Goal: Information Seeking & Learning: Learn about a topic

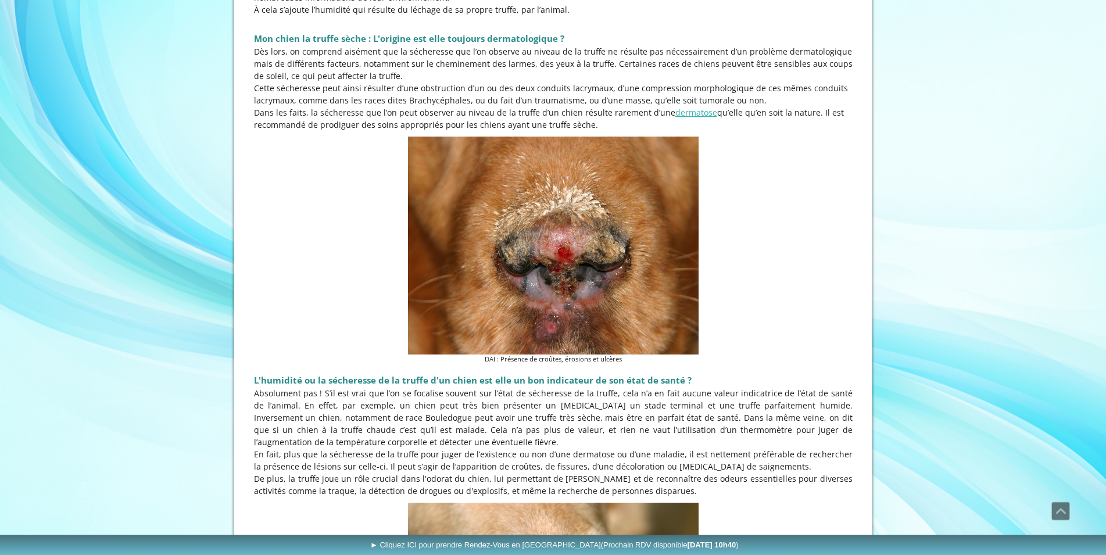
scroll to position [415, 0]
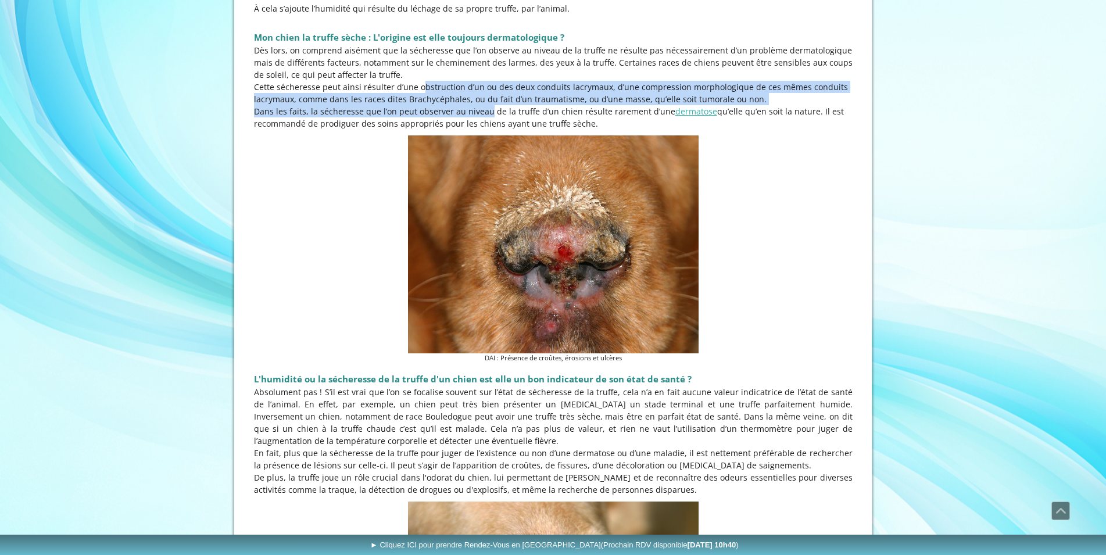
drag, startPoint x: 416, startPoint y: 99, endPoint x: 448, endPoint y: 115, distance: 35.6
click at [448, 115] on div "Dès lors, on comprend aisément que la sécheresse que l’on observe au niveau de …" at bounding box center [553, 86] width 599 height 85
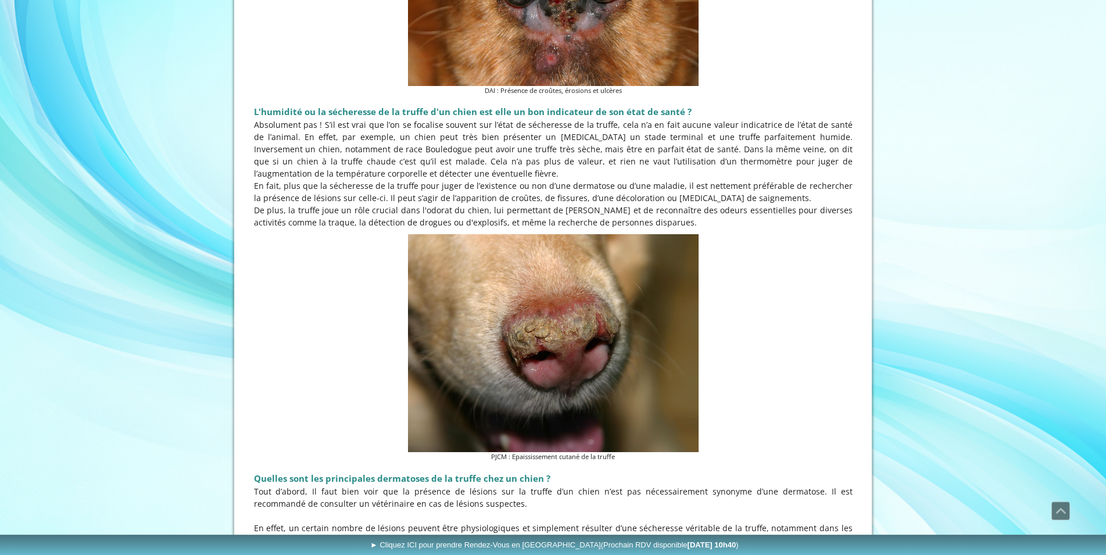
scroll to position [711, 0]
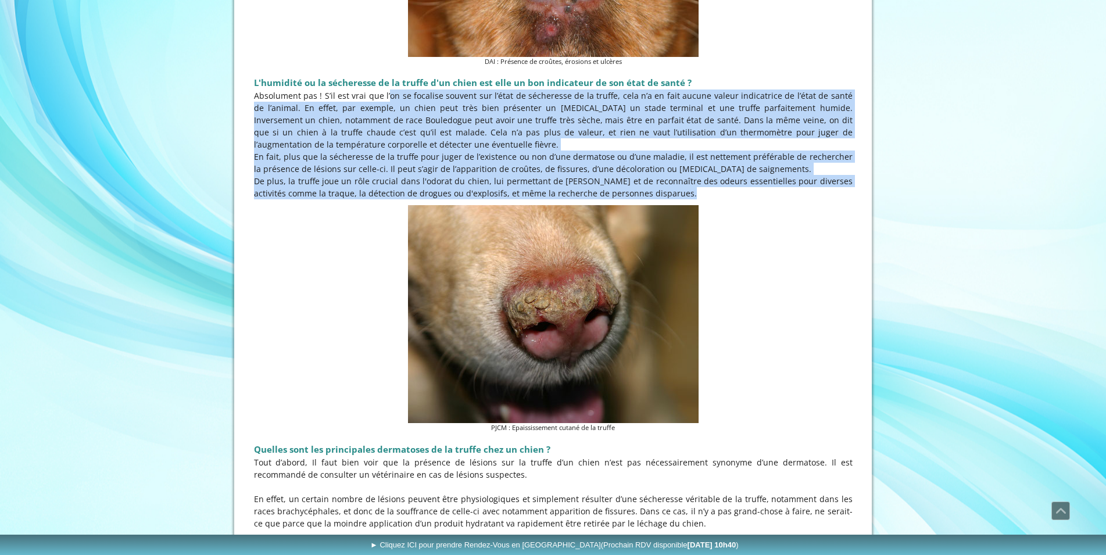
drag, startPoint x: 369, startPoint y: 99, endPoint x: 632, endPoint y: 188, distance: 278.3
click at [632, 188] on div "Absolument pas ! S’il est vrai que l’on se focalise souvent sur l’état de séche…" at bounding box center [553, 145] width 599 height 110
click at [552, 146] on p "Absolument pas ! S’il est vrai que l’on se focalise souvent sur l’état de séche…" at bounding box center [553, 120] width 599 height 61
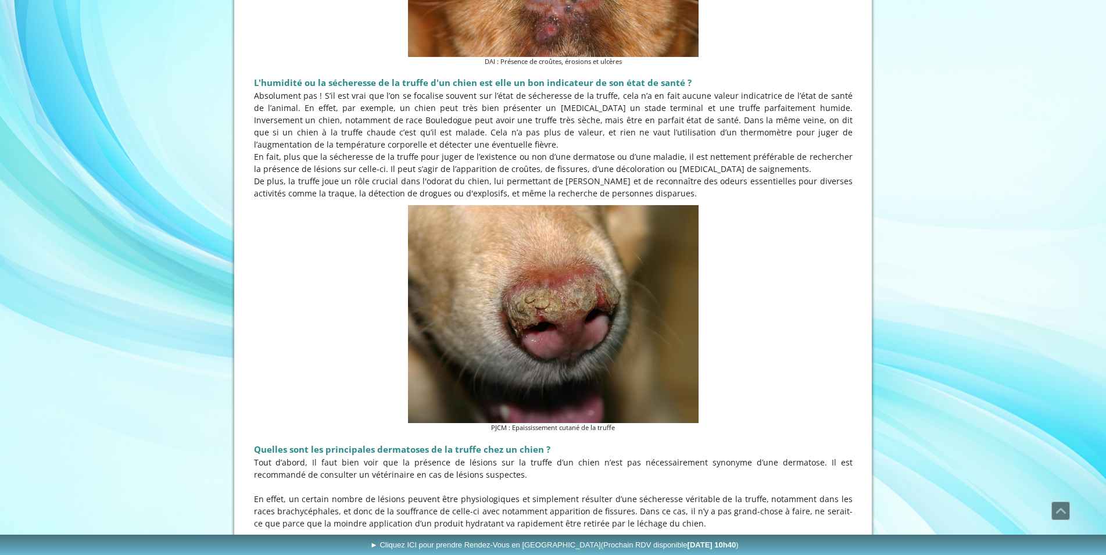
drag, startPoint x: 507, startPoint y: 143, endPoint x: 291, endPoint y: 98, distance: 220.9
click at [291, 98] on p "Absolument pas ! S’il est vrai que l’on se focalise souvent sur l’état de séche…" at bounding box center [553, 120] width 599 height 61
drag, startPoint x: 291, startPoint y: 98, endPoint x: 464, endPoint y: 146, distance: 180.5
click at [464, 146] on p "Absolument pas ! S’il est vrai que l’on se focalise souvent sur l’état de séche…" at bounding box center [553, 120] width 599 height 61
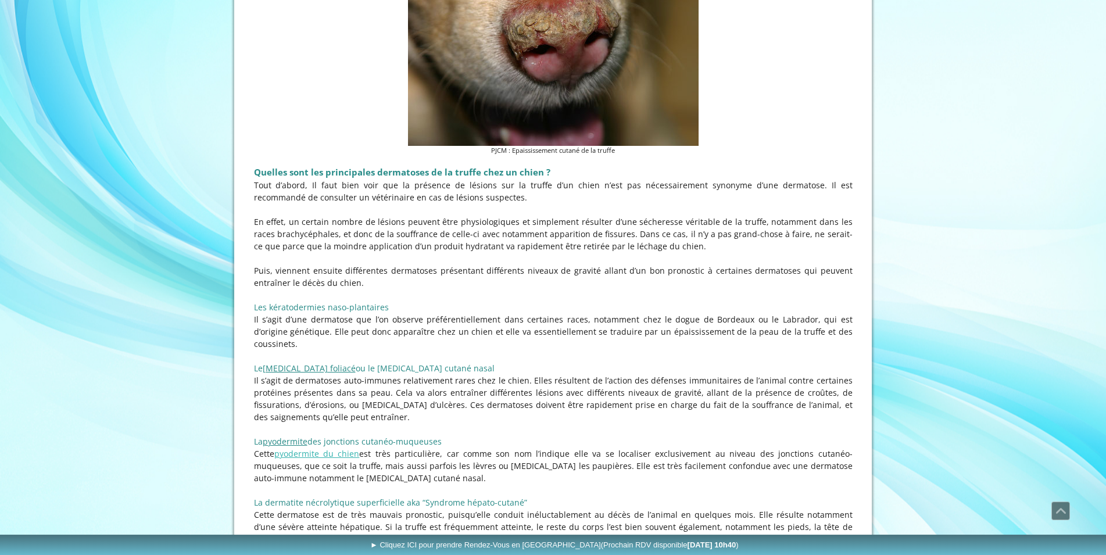
scroll to position [1008, 0]
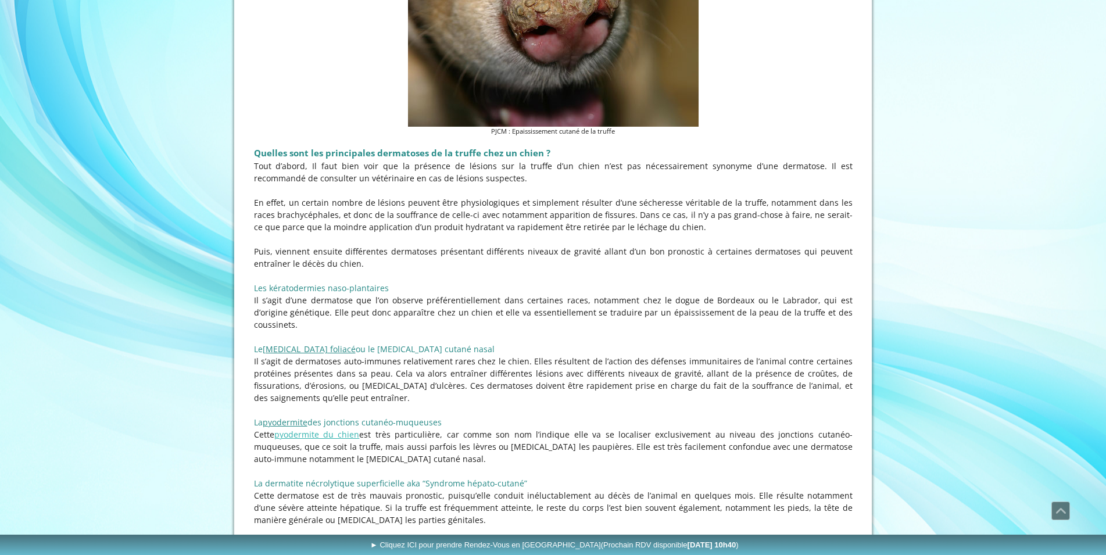
drag, startPoint x: 332, startPoint y: 170, endPoint x: 712, endPoint y: 232, distance: 385.3
click at [712, 232] on div "Tout d’abord, Il faut bien voir que la présence de lésions sur la truffe d’un c…" at bounding box center [553, 422] width 599 height 525
click at [689, 227] on p "En effet, un certain nombre de lésions peuvent être physiologiques et simplemen…" at bounding box center [553, 214] width 599 height 37
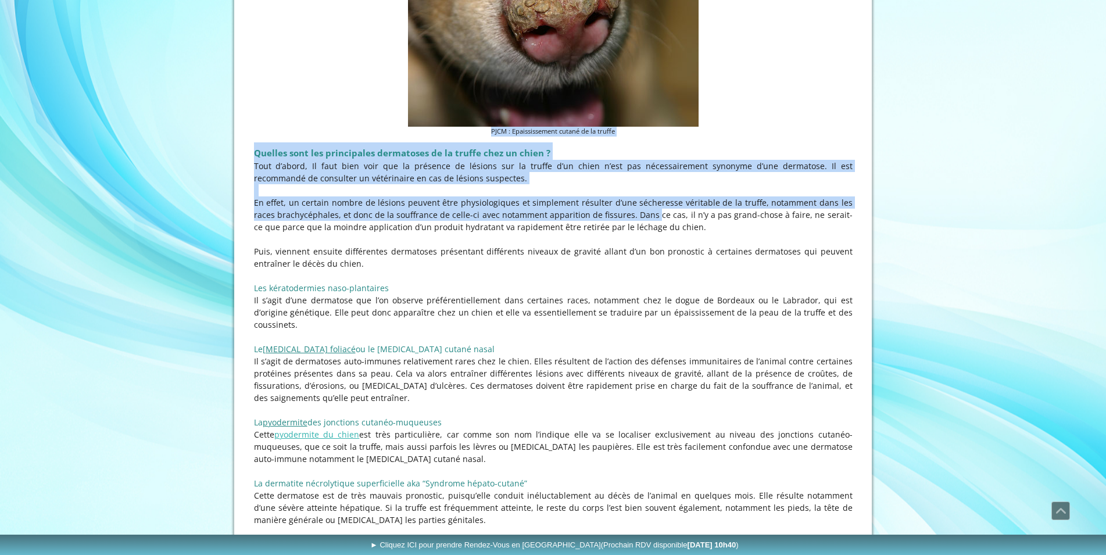
drag, startPoint x: 561, startPoint y: 209, endPoint x: 191, endPoint y: 135, distance: 377.1
click at [191, 135] on div "ACCUEIL QUESTIONS RENDEZ-VOUS Les Rendez-Vous au Cabinet VetDerm Les Rendez-Vou…" at bounding box center [553, 83] width 1106 height 2183
click at [411, 191] on p at bounding box center [553, 190] width 599 height 12
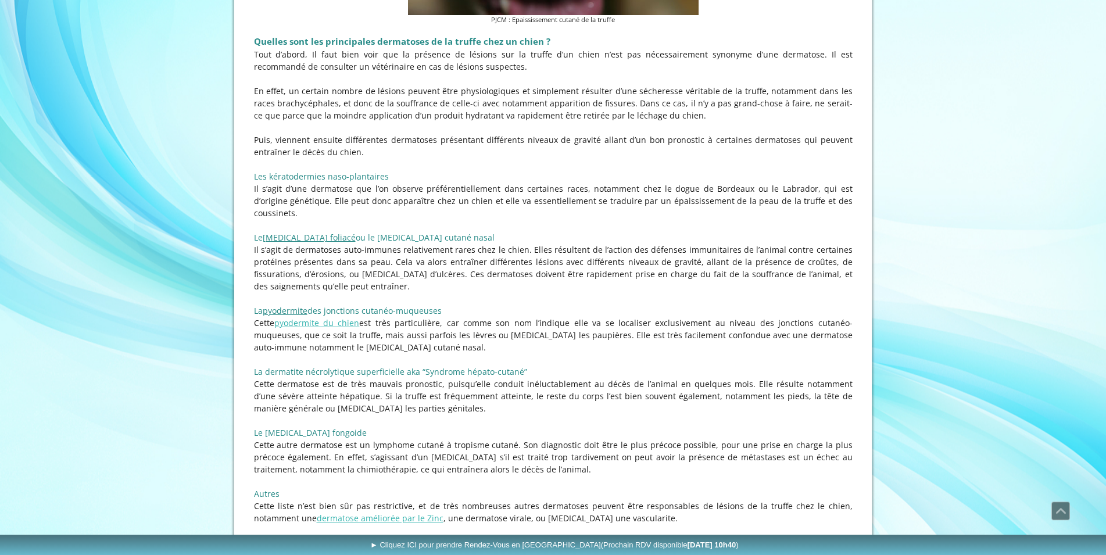
scroll to position [1126, 0]
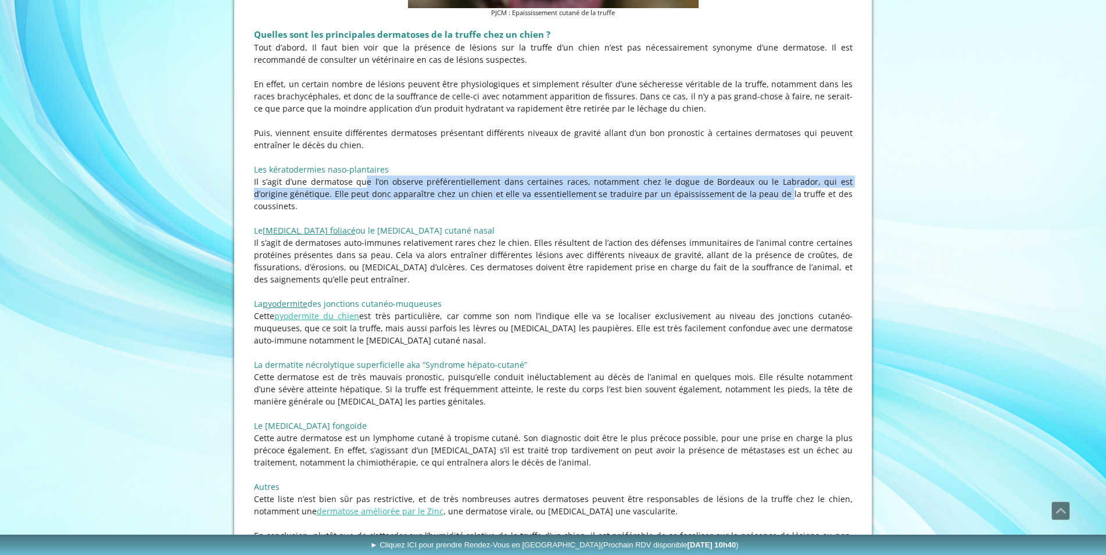
drag, startPoint x: 402, startPoint y: 183, endPoint x: 694, endPoint y: 192, distance: 292.5
click at [694, 192] on p "Il s’agit d’une dermatose que l’on observe préférentiellement dans certaines ra…" at bounding box center [553, 194] width 599 height 37
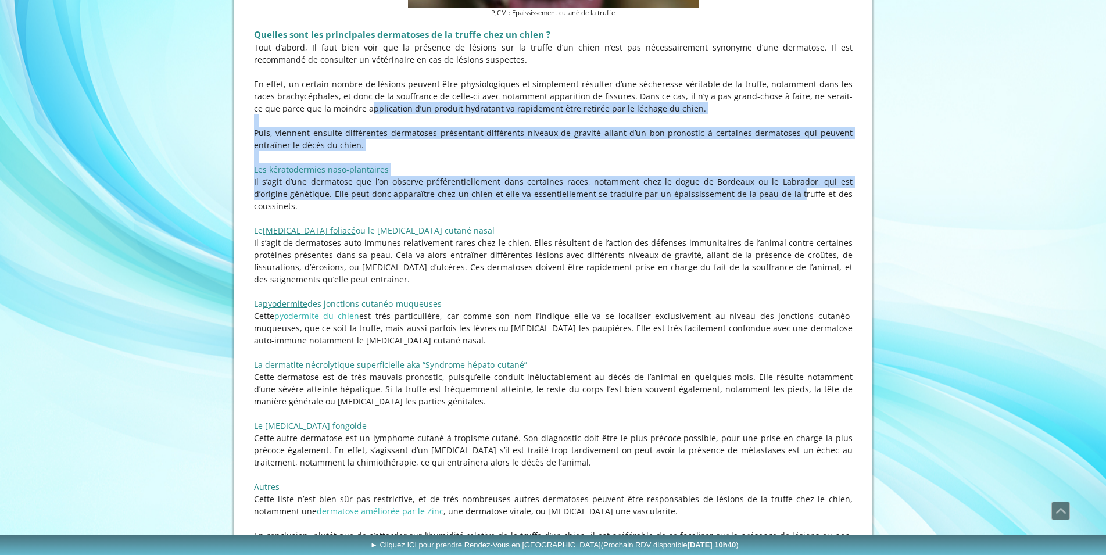
drag, startPoint x: 576, startPoint y: 193, endPoint x: 303, endPoint y: 109, distance: 285.9
click at [303, 109] on div "Tout d’abord, Il faut bien voir que la présence de lésions sur la truffe d’un c…" at bounding box center [553, 303] width 599 height 525
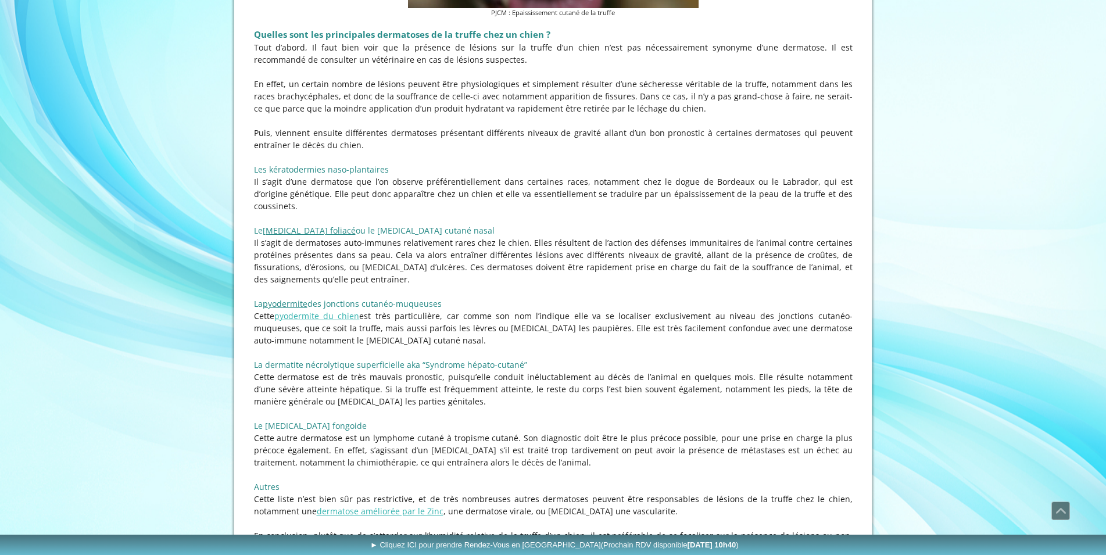
click at [303, 109] on p "En effet, un certain nombre de lésions peuvent être physiologiques et simplemen…" at bounding box center [553, 96] width 599 height 37
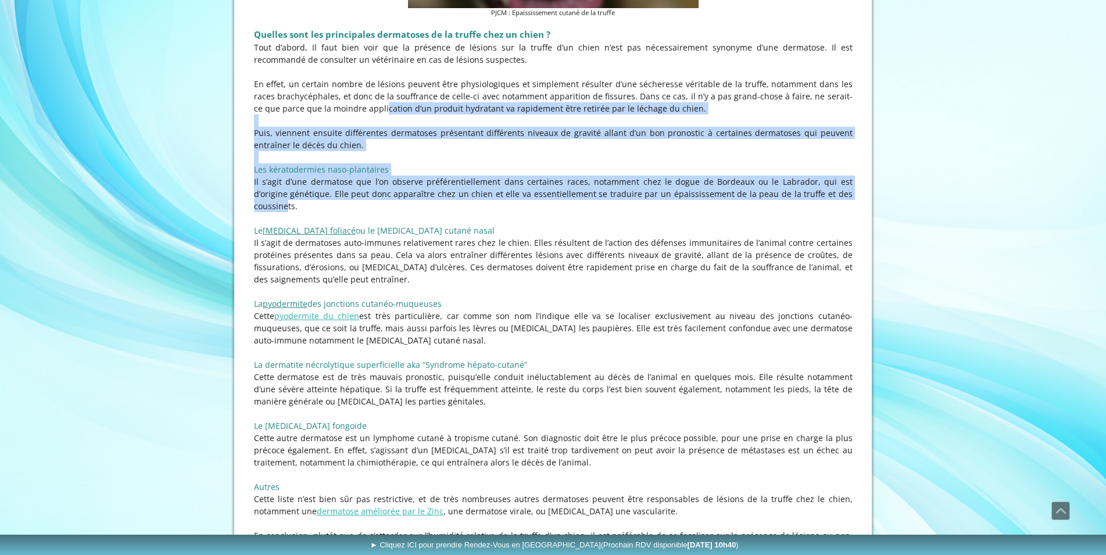
drag, startPoint x: 459, startPoint y: 139, endPoint x: 784, endPoint y: 191, distance: 329.1
click at [784, 191] on div "Tout d’abord, Il faut bien voir que la présence de lésions sur la truffe d’un c…" at bounding box center [553, 303] width 599 height 525
click at [783, 191] on p "Il s’agit d’une dermatose que l’on observe préférentiellement dans certaines ra…" at bounding box center [553, 194] width 599 height 37
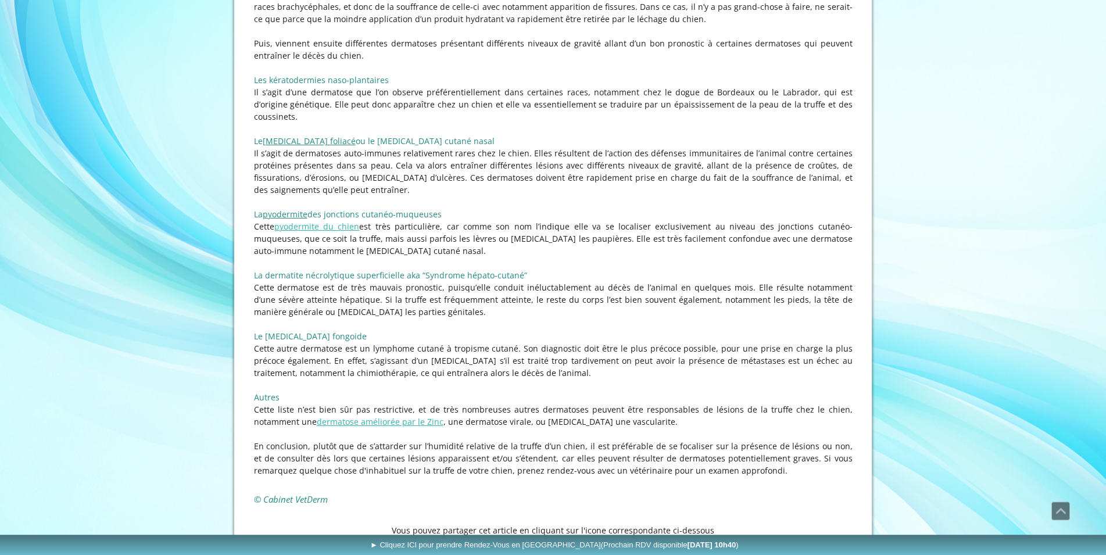
scroll to position [1245, 0]
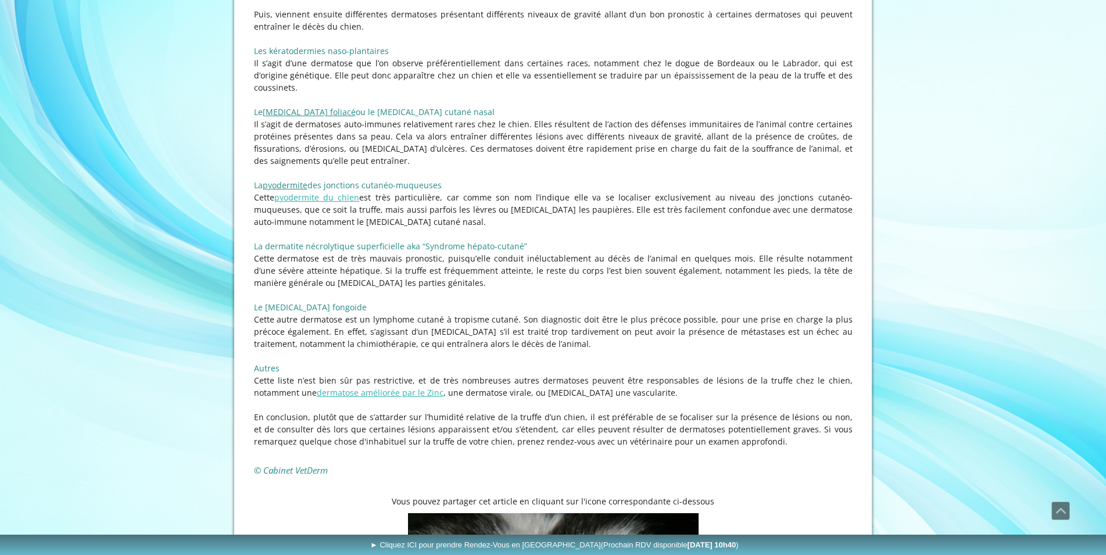
drag, startPoint x: 453, startPoint y: 119, endPoint x: 581, endPoint y: 153, distance: 132.2
click at [581, 153] on p "Il s’agit de dermatoses auto-immunes relativement rares chez le chien. Elles ré…" at bounding box center [553, 142] width 599 height 49
drag, startPoint x: 528, startPoint y: 102, endPoint x: 513, endPoint y: 73, distance: 32.8
click at [513, 73] on div "Tout d’abord, Il faut bien voir que la présence de lésions sur la truffe d’un c…" at bounding box center [553, 185] width 599 height 525
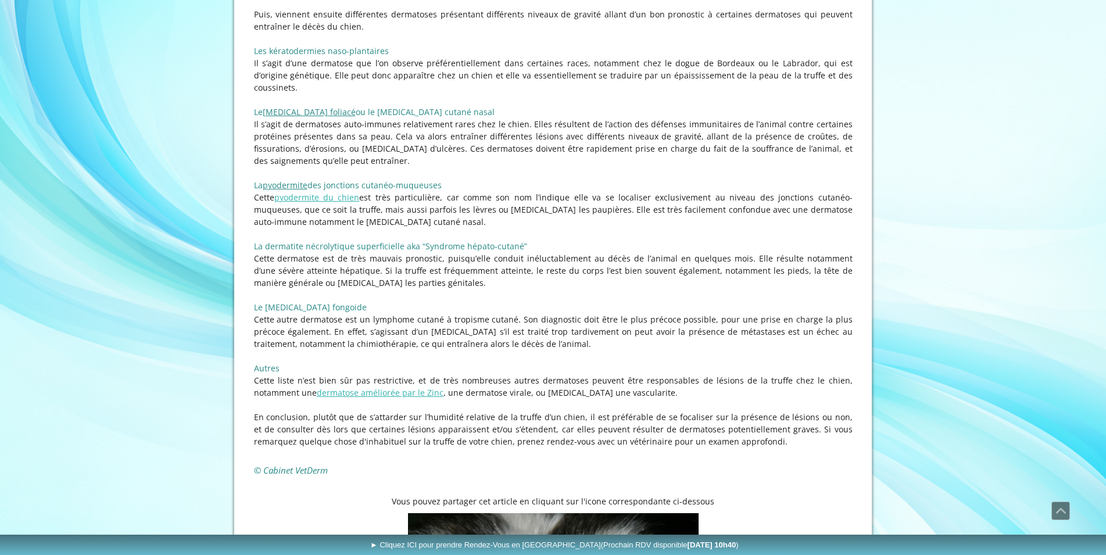
click at [513, 73] on p "Il s’agit d’une dermatose que l’on observe préférentiellement dans certaines ra…" at bounding box center [553, 75] width 599 height 37
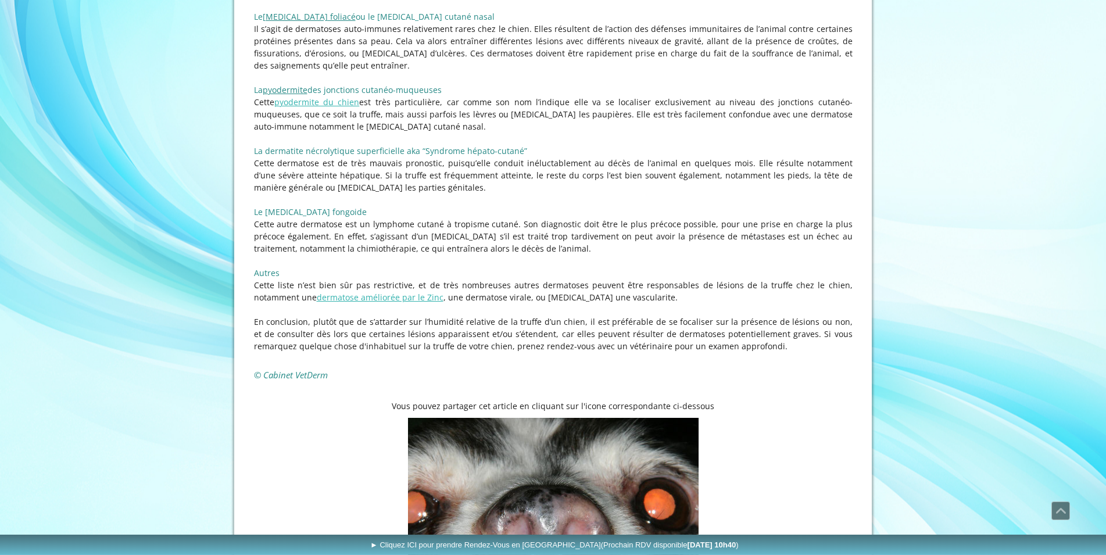
scroll to position [1364, 0]
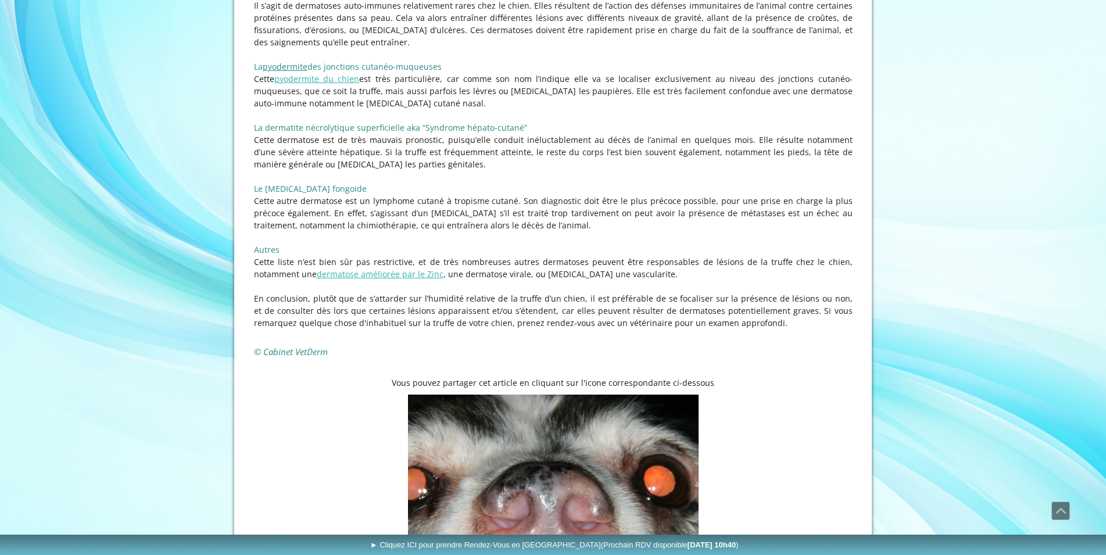
drag, startPoint x: 423, startPoint y: 146, endPoint x: 464, endPoint y: 155, distance: 42.1
click at [464, 155] on p "Cette dermatose est de très mauvais pronostic, puisqu’elle conduit inéluctablem…" at bounding box center [553, 152] width 599 height 37
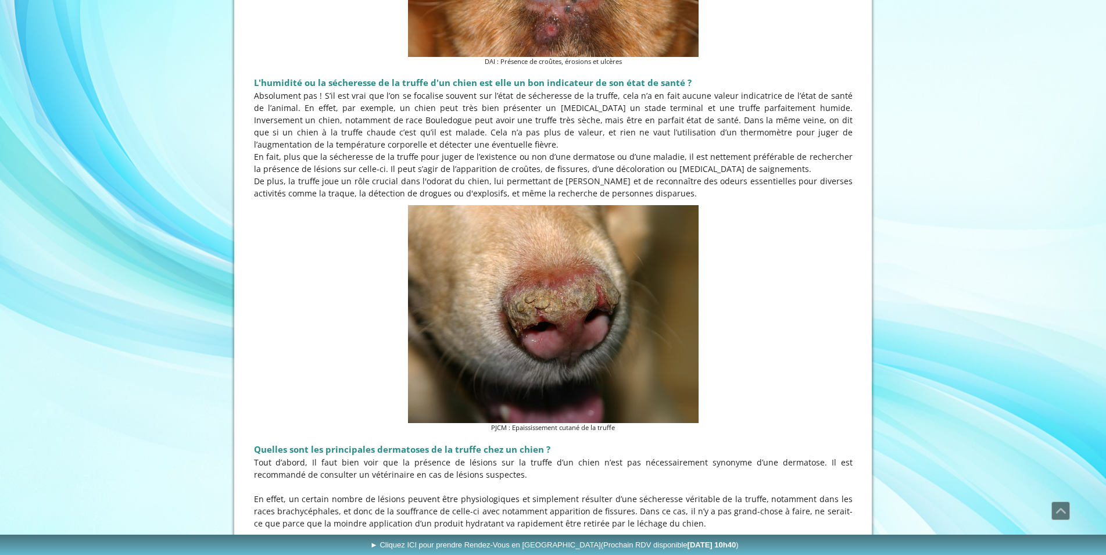
scroll to position [415, 0]
